Goal: Find contact information: Obtain details needed to contact an individual or organization

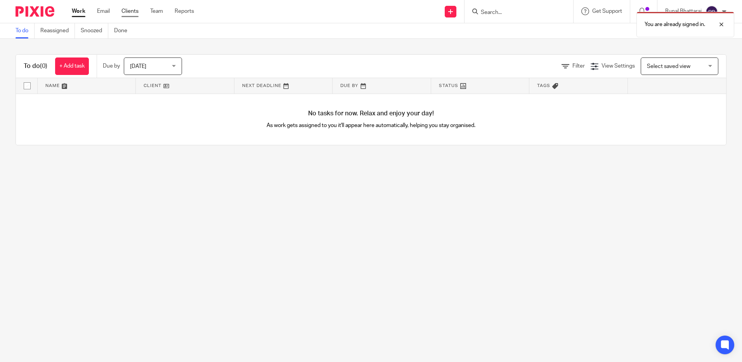
click at [123, 11] on link "Clients" at bounding box center [130, 11] width 17 height 8
click at [129, 12] on link "Clients" at bounding box center [130, 11] width 17 height 8
click at [40, 9] on img at bounding box center [35, 11] width 39 height 10
click at [177, 68] on div "[DATE] [DATE]" at bounding box center [153, 65] width 58 height 17
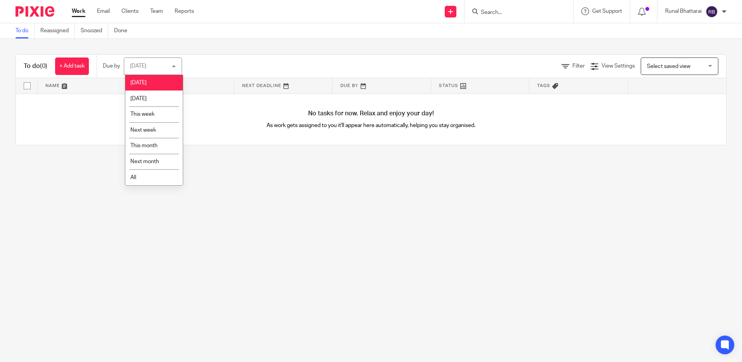
click at [177, 68] on div "[DATE] [DATE]" at bounding box center [153, 65] width 58 height 17
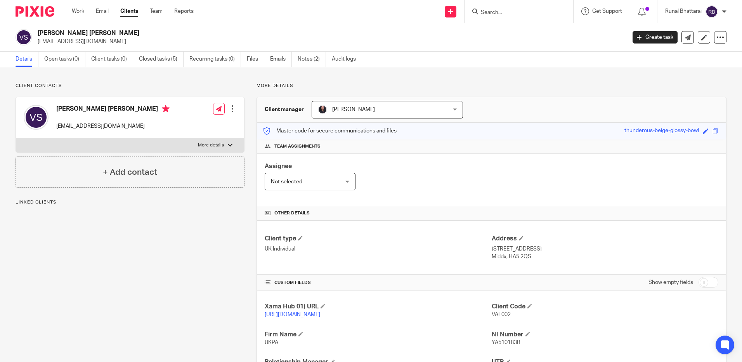
click at [494, 10] on input "Search" at bounding box center [515, 12] width 70 height 7
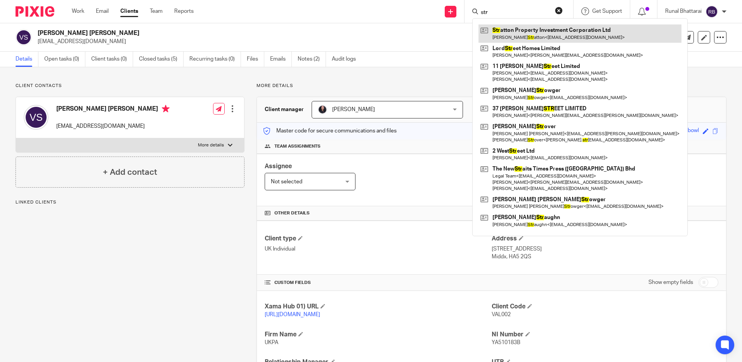
type input "str"
click at [535, 29] on link at bounding box center [580, 33] width 203 height 18
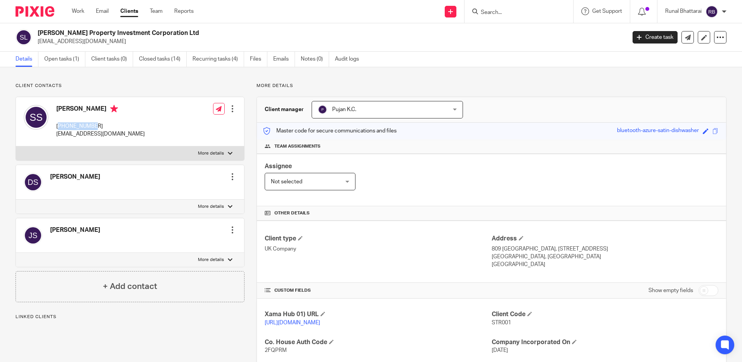
drag, startPoint x: 103, startPoint y: 126, endPoint x: 58, endPoint y: 125, distance: 45.0
click at [58, 125] on p "[PHONE_NUMBER]" at bounding box center [100, 126] width 89 height 8
click at [58, 129] on p "[PHONE_NUMBER]" at bounding box center [100, 126] width 89 height 8
drag, startPoint x: 56, startPoint y: 126, endPoint x: 111, endPoint y: 118, distance: 55.4
click at [111, 118] on div "[PERSON_NAME] [PHONE_NUMBER] [EMAIL_ADDRESS][DOMAIN_NAME]" at bounding box center [100, 121] width 89 height 33
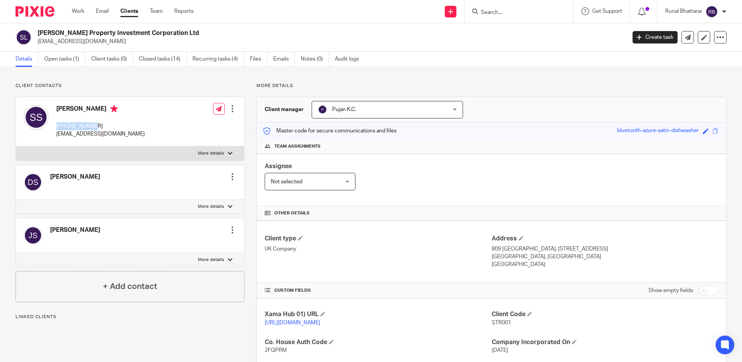
copy p "[PHONE_NUMBER]"
